Goal: Check status

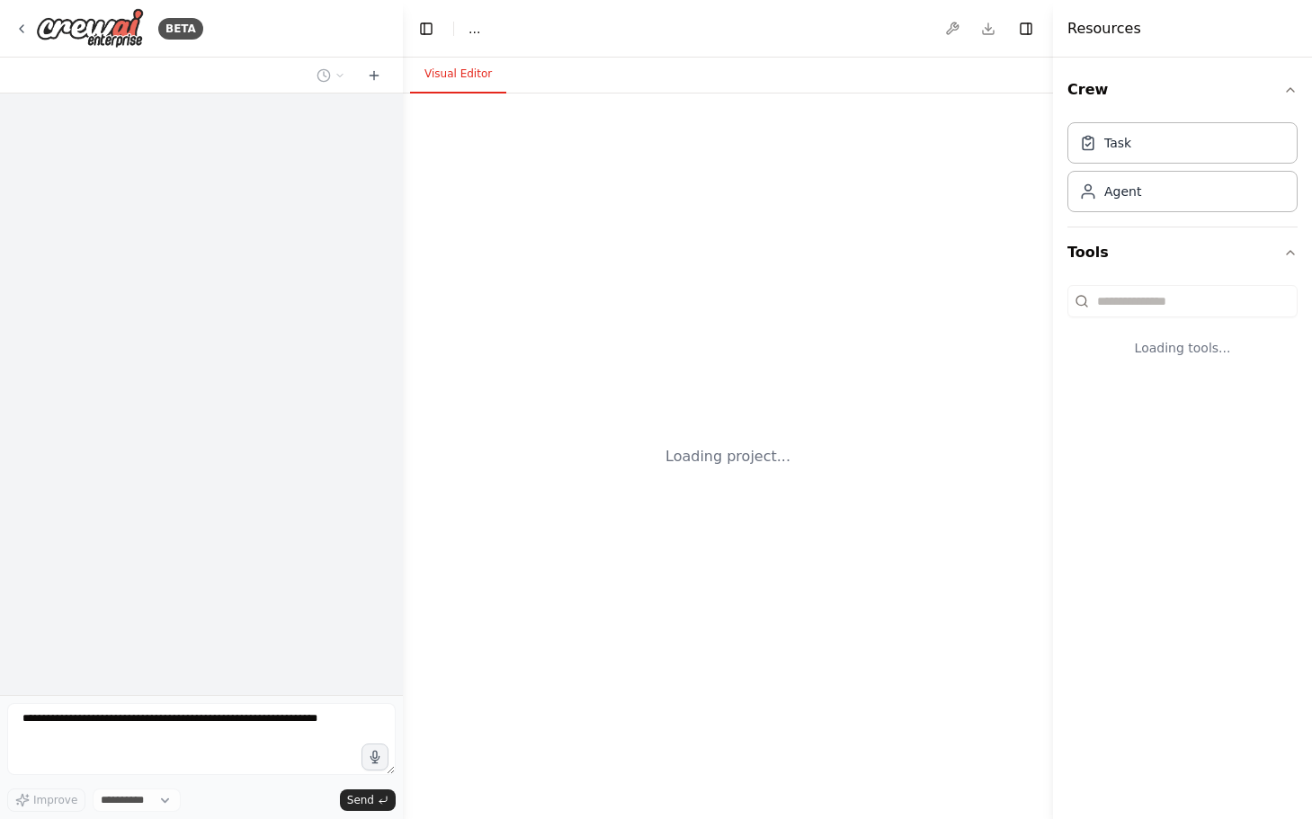
select select "****"
